Goal: Transaction & Acquisition: Book appointment/travel/reservation

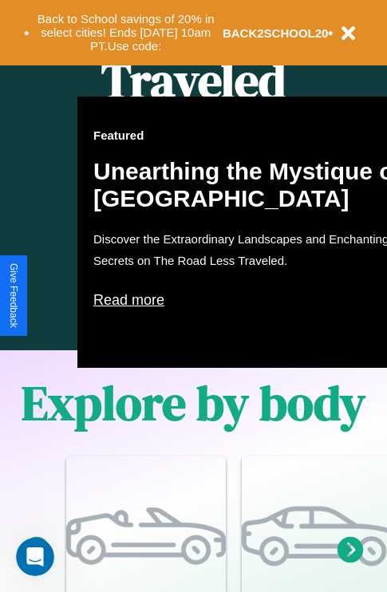
scroll to position [1026, 0]
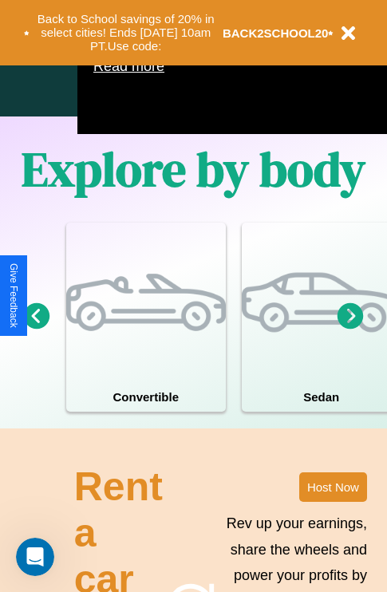
click at [350, 329] on icon at bounding box center [351, 315] width 26 height 26
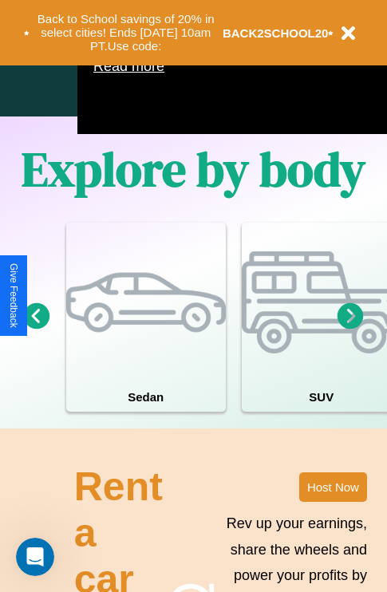
click at [350, 329] on icon at bounding box center [351, 315] width 26 height 26
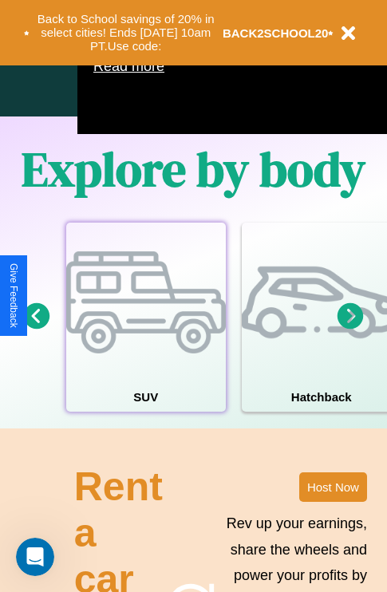
click at [145, 341] on div at bounding box center [146, 303] width 160 height 160
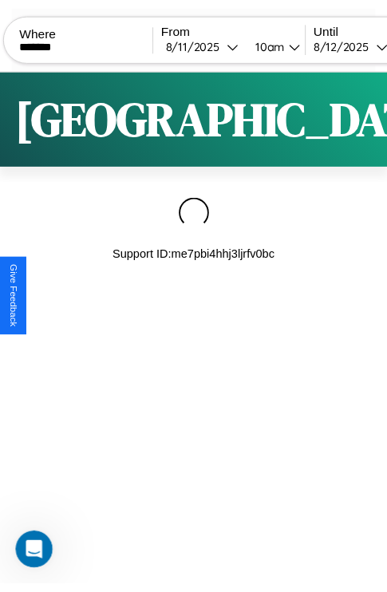
scroll to position [0, 133]
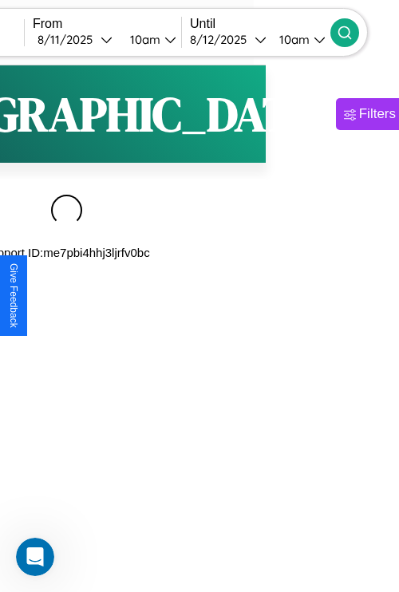
type input "*******"
click at [353, 32] on icon at bounding box center [345, 33] width 16 height 16
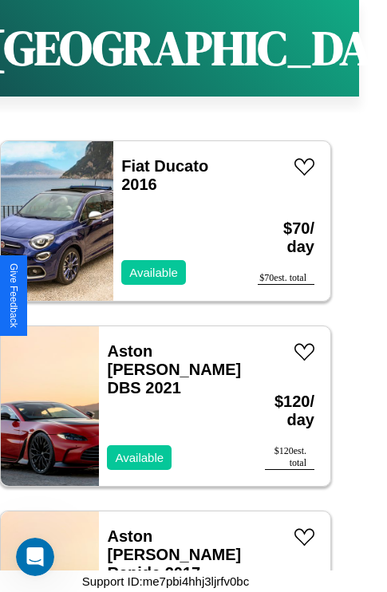
scroll to position [14133, 0]
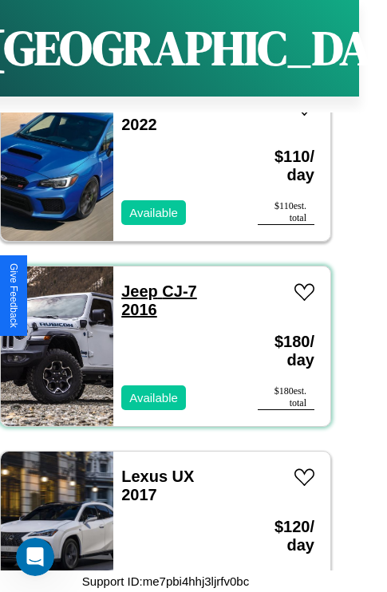
click at [135, 283] on link "Jeep CJ-7 2016" at bounding box center [159, 301] width 76 height 36
